Goal: Submit feedback/report problem

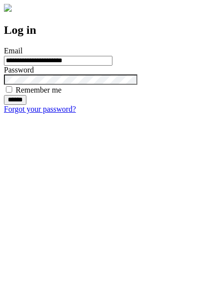
click at [26, 105] on input "******" at bounding box center [15, 100] width 23 height 10
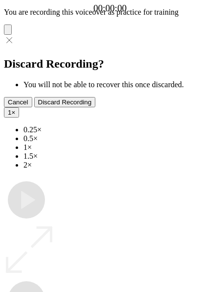
type input "**********"
